Goal: Check status: Check status

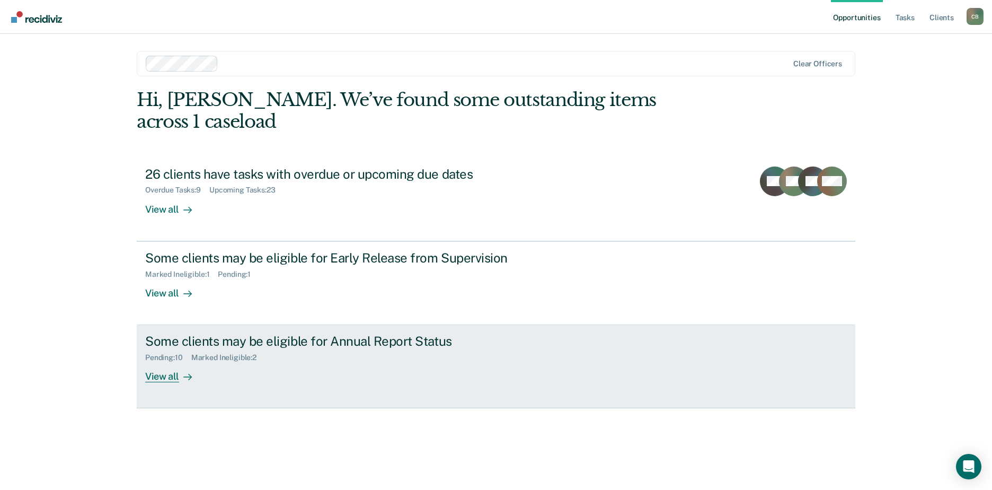
click at [246, 353] on div "Marked Ineligible : 2" at bounding box center [228, 357] width 74 height 9
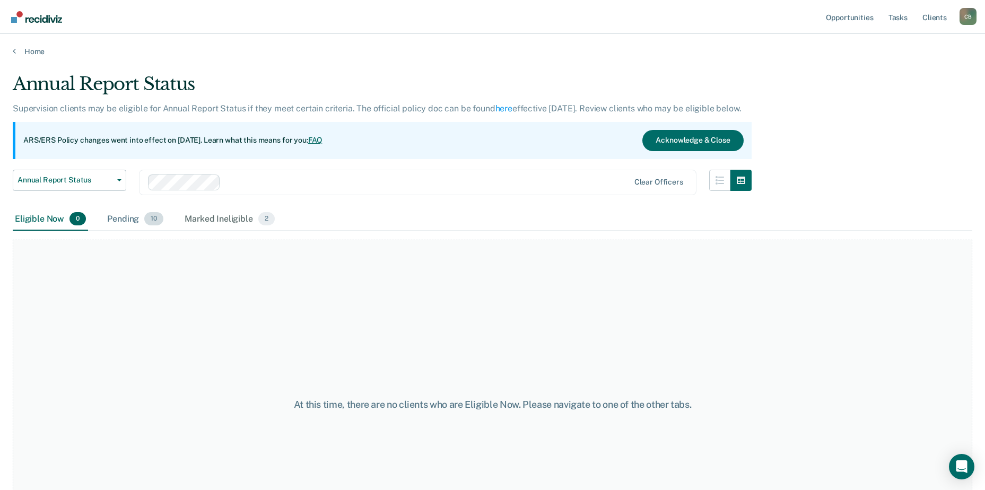
click at [124, 214] on div "Pending 10" at bounding box center [135, 219] width 60 height 23
